Goal: Task Accomplishment & Management: Use online tool/utility

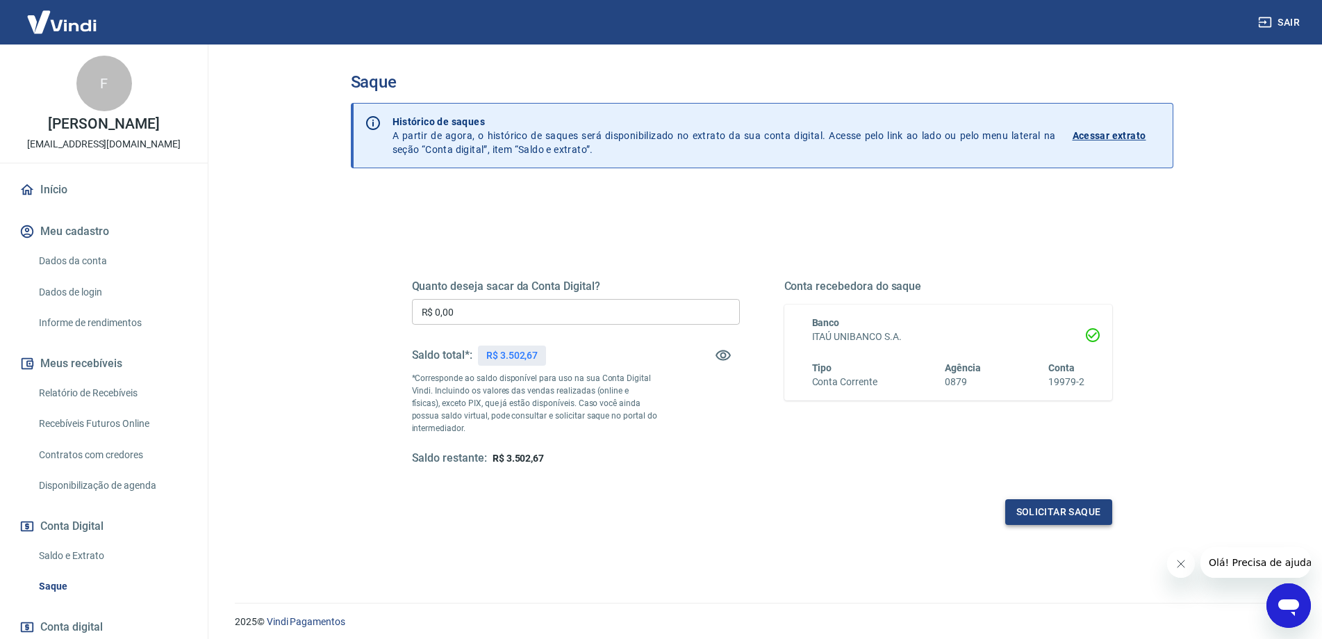
click at [1047, 516] on button "Solicitar saque" at bounding box center [1058, 512] width 107 height 26
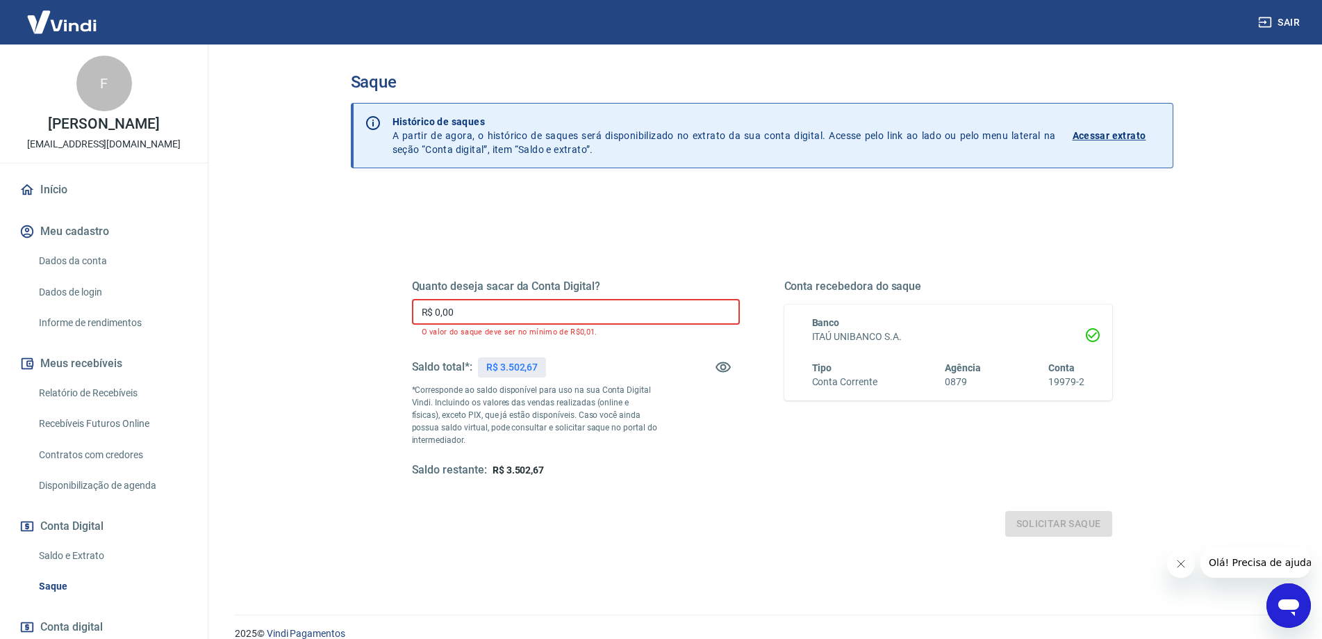
drag, startPoint x: 470, startPoint y: 309, endPoint x: 416, endPoint y: 322, distance: 55.8
click at [416, 322] on input "R$ 0,00" at bounding box center [576, 312] width 328 height 26
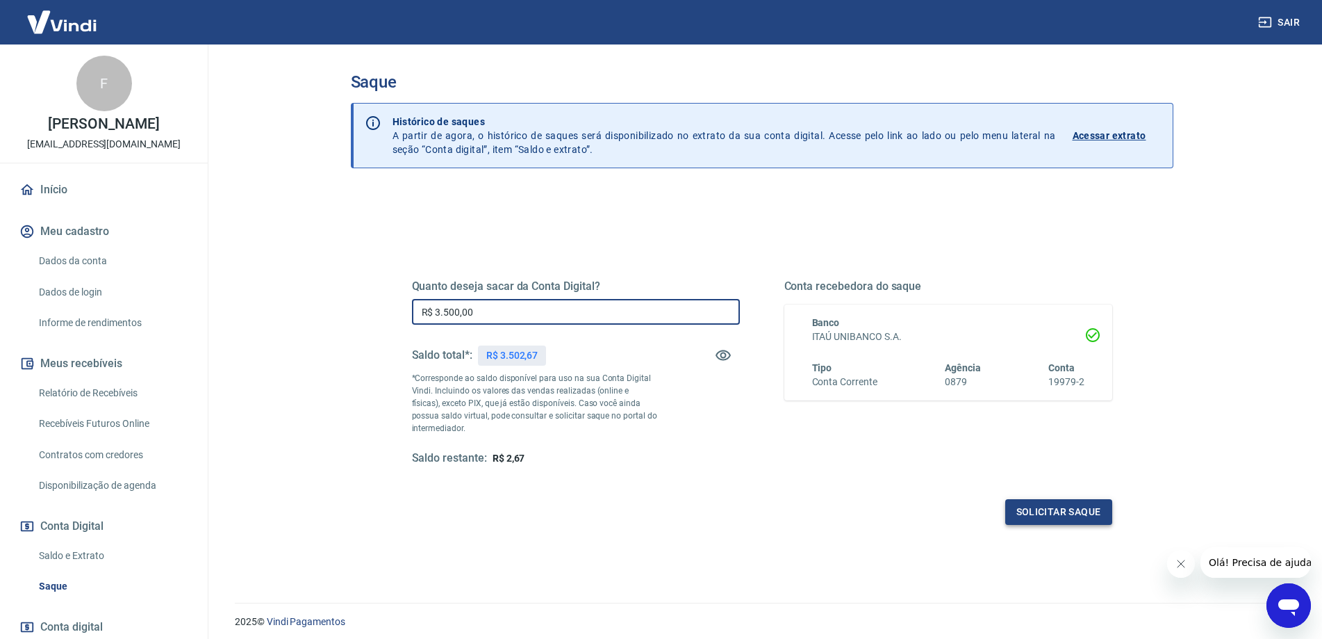
type input "R$ 3.500,00"
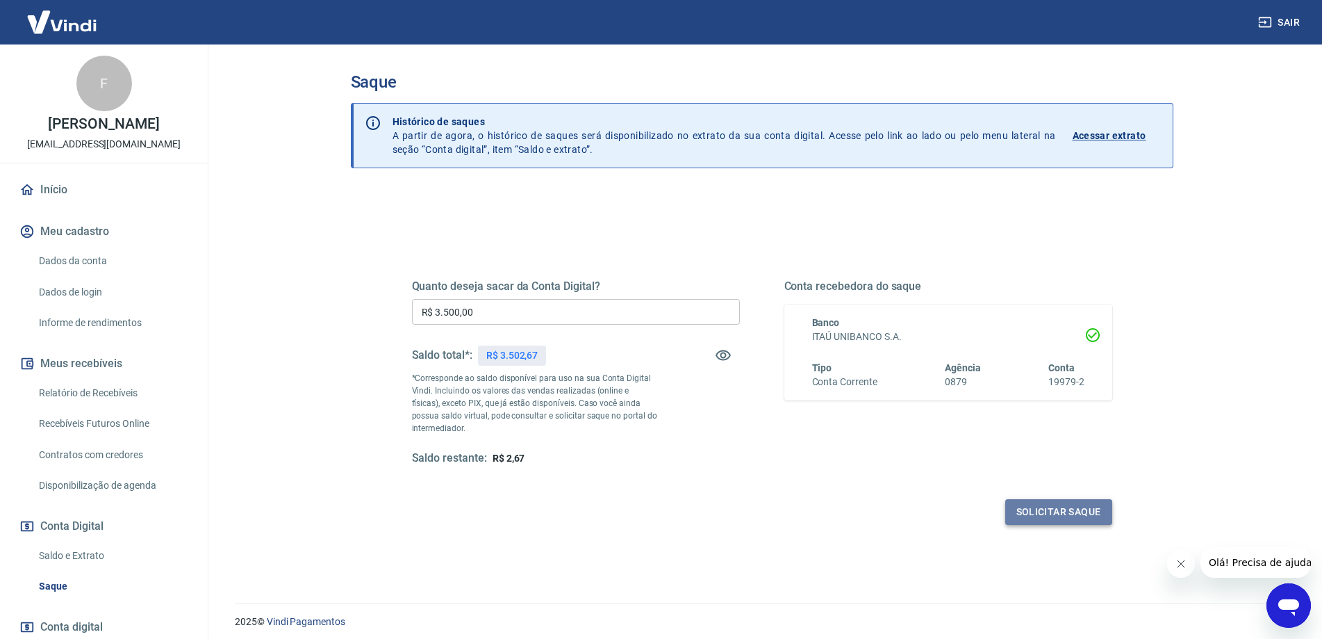
click at [1055, 517] on button "Solicitar saque" at bounding box center [1058, 512] width 107 height 26
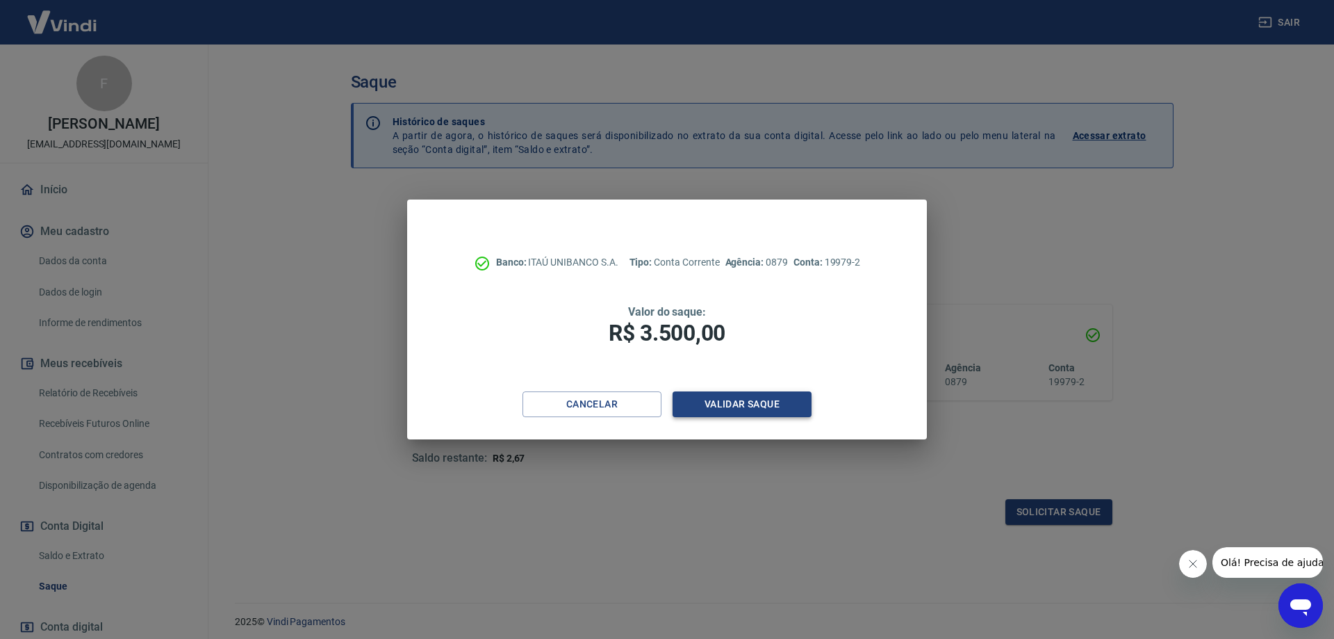
click at [730, 402] on button "Validar saque" at bounding box center [742, 404] width 139 height 26
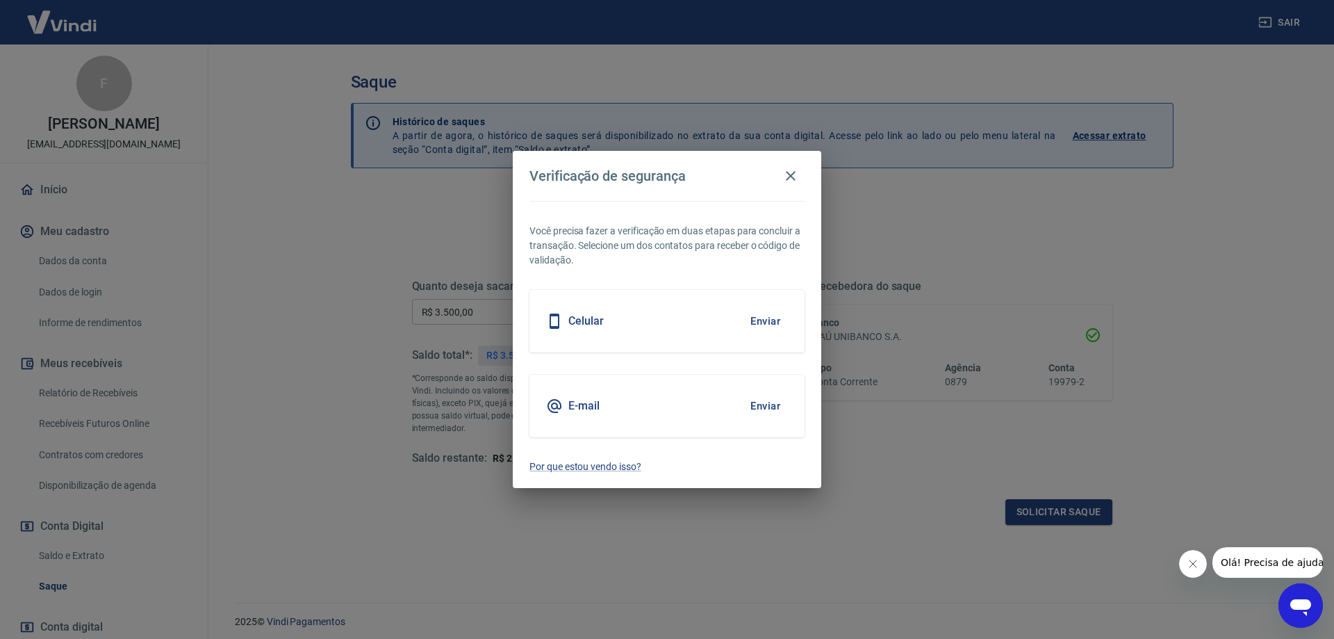
click at [680, 335] on div "Celular Enviar" at bounding box center [666, 321] width 275 height 63
click at [759, 324] on button "Enviar" at bounding box center [765, 320] width 45 height 29
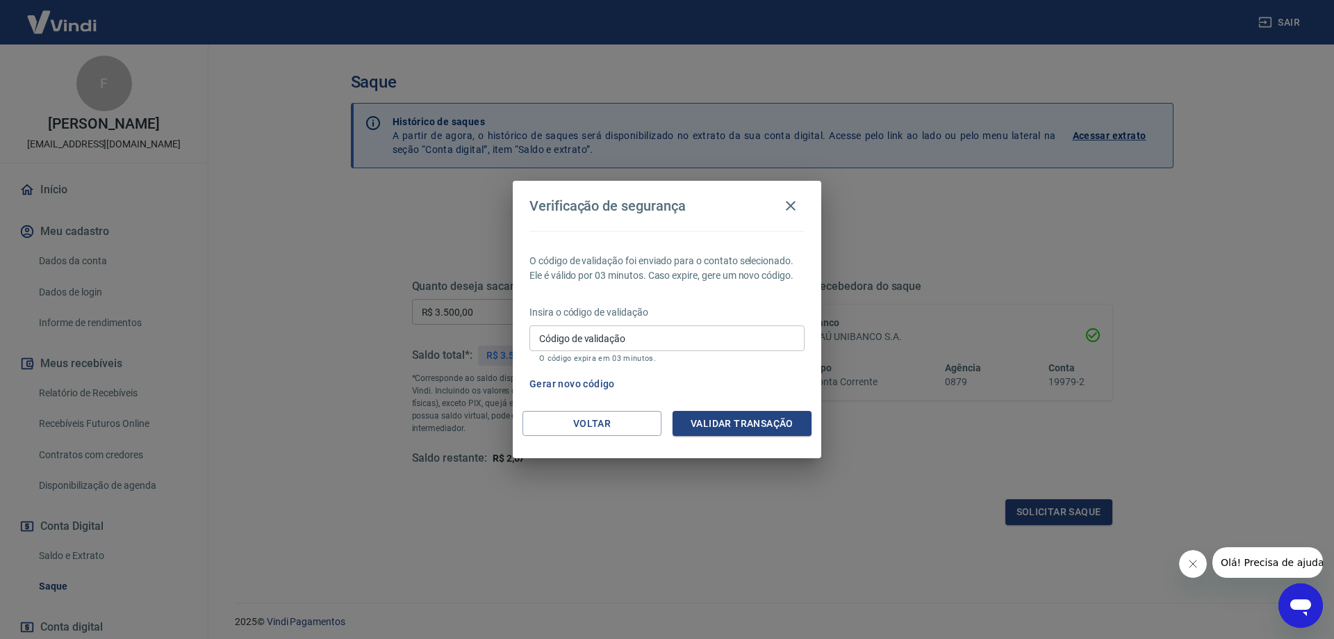
click at [547, 336] on input "Código de validação" at bounding box center [666, 338] width 275 height 26
type input "999829"
click at [762, 427] on button "Validar transação" at bounding box center [742, 424] width 139 height 26
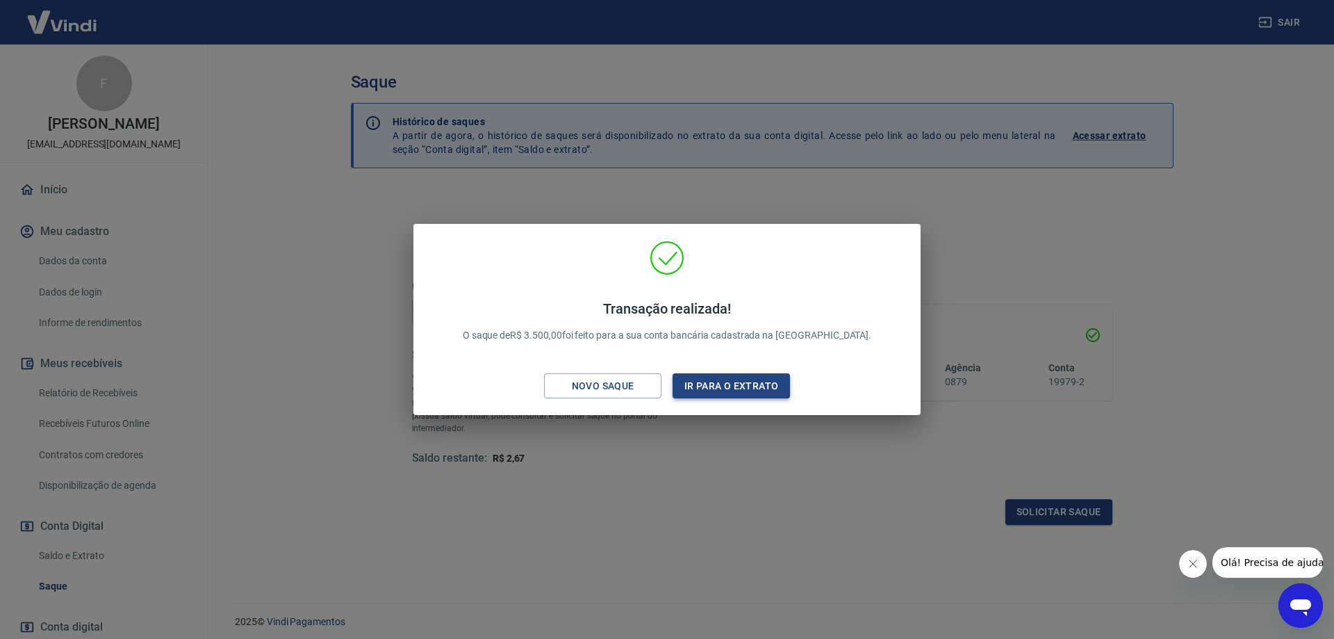
click at [752, 386] on button "Ir para o extrato" at bounding box center [731, 386] width 117 height 26
